Goal: Navigation & Orientation: Find specific page/section

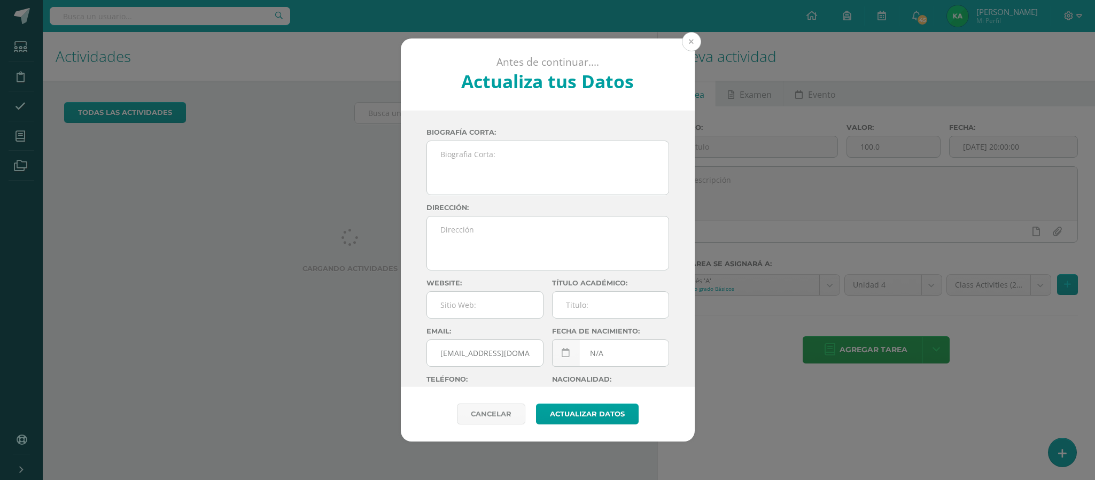
click at [688, 40] on button at bounding box center [691, 41] width 19 height 19
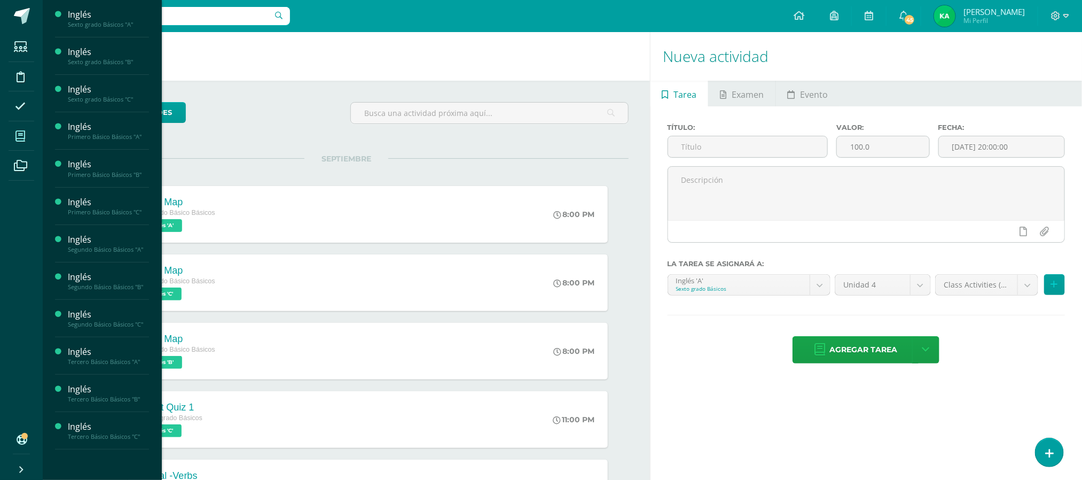
click at [22, 134] on icon at bounding box center [20, 136] width 10 height 11
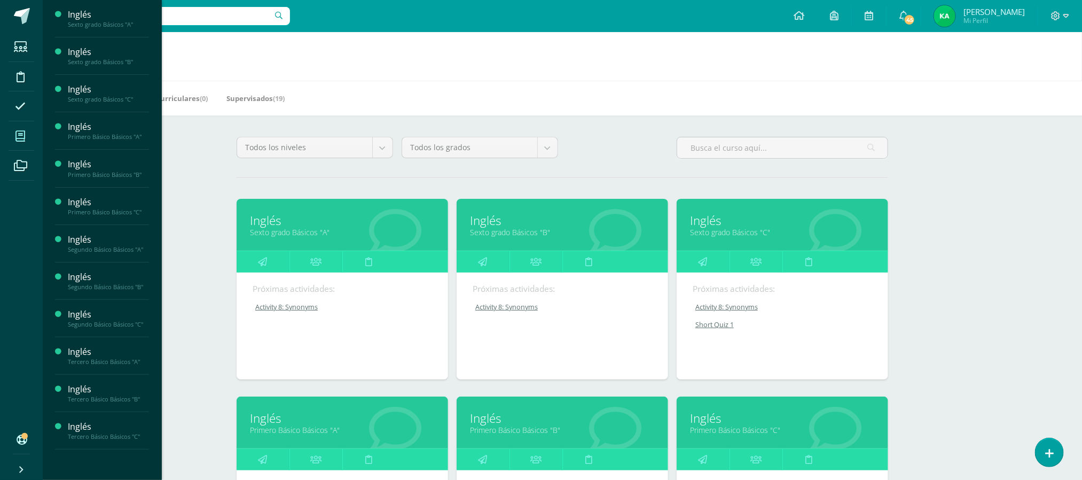
click at [307, 233] on link "Sexto grado Básicos "A"" at bounding box center [342, 232] width 185 height 10
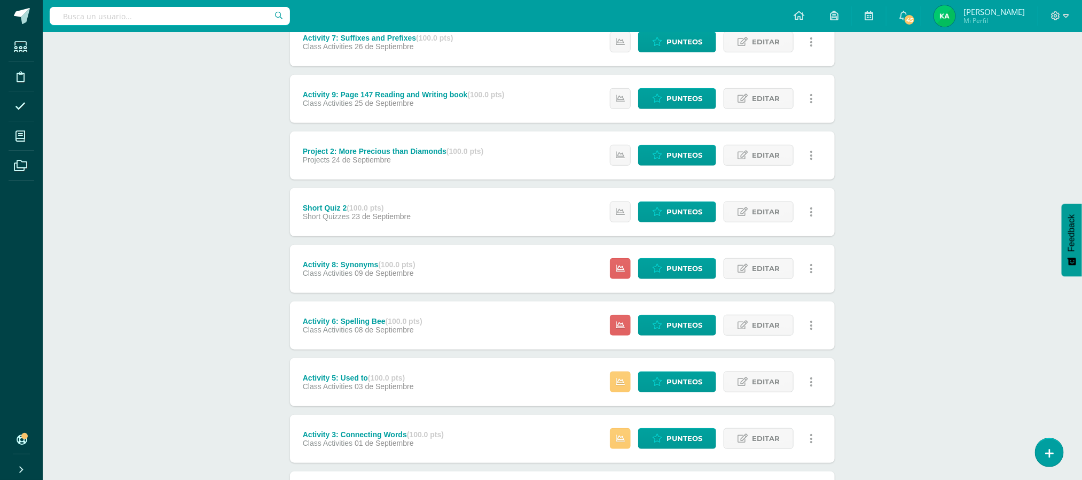
scroll to position [301, 0]
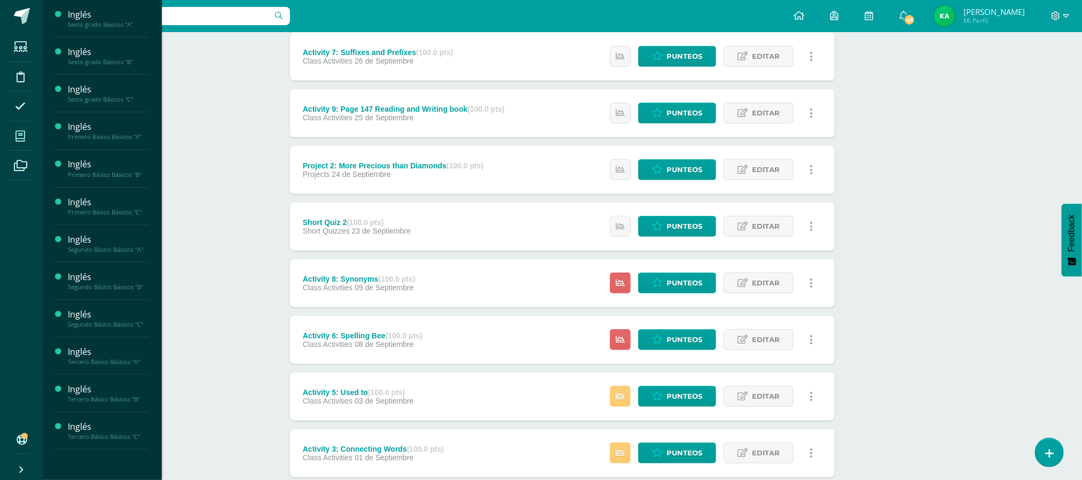
click at [22, 134] on icon at bounding box center [20, 136] width 10 height 11
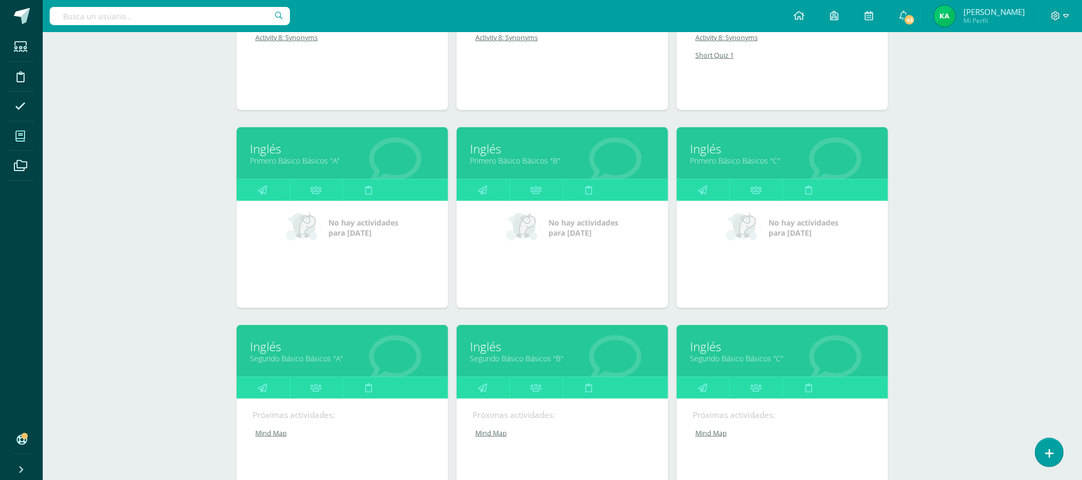
scroll to position [292, 0]
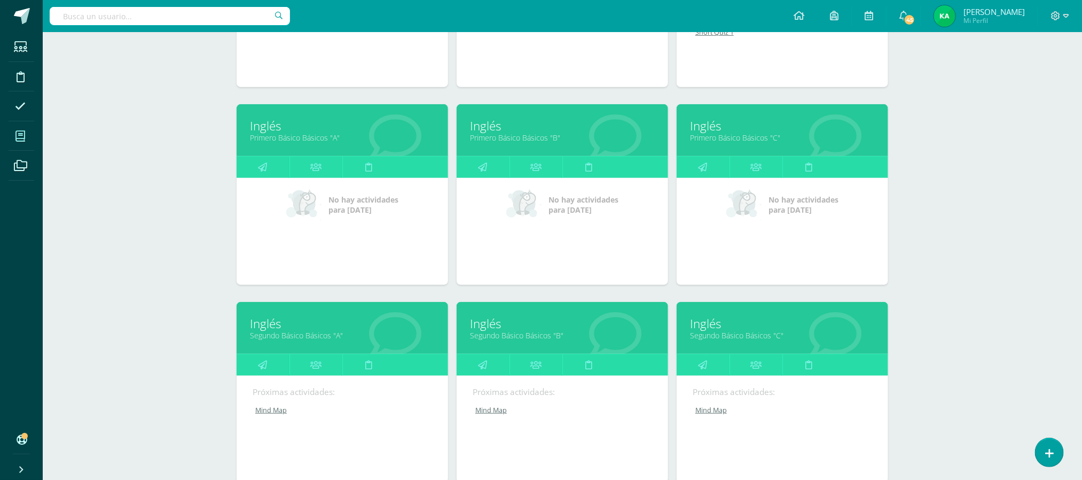
click at [309, 139] on link "Primero Básico Básicos "A"" at bounding box center [342, 138] width 185 height 10
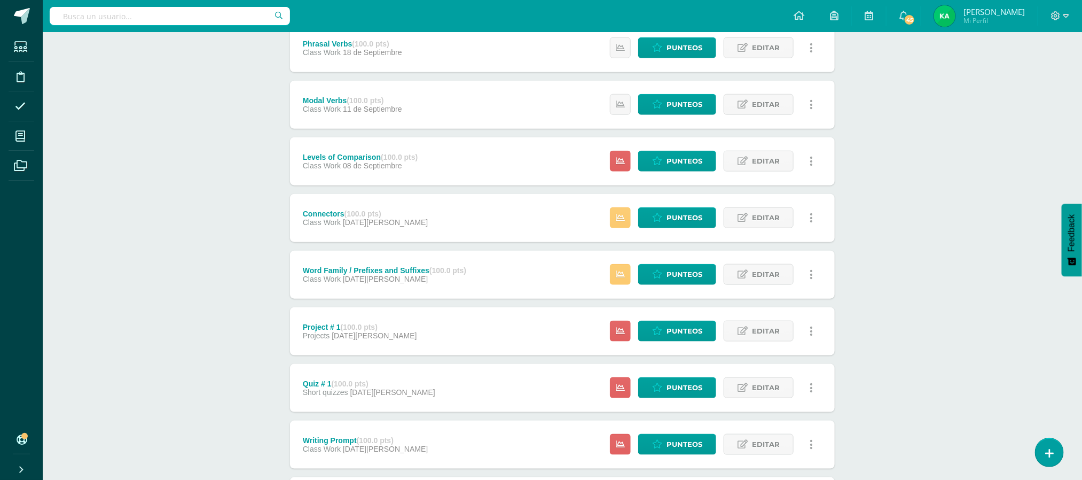
scroll to position [654, 0]
